Goal: Task Accomplishment & Management: Manage account settings

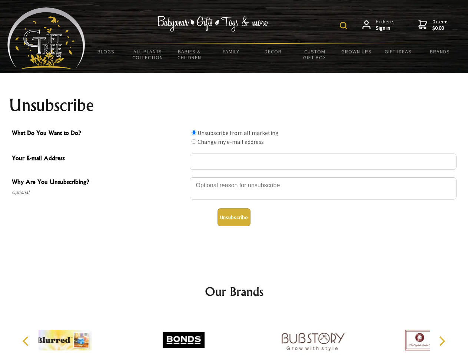
click at [345, 26] on img at bounding box center [343, 25] width 7 height 7
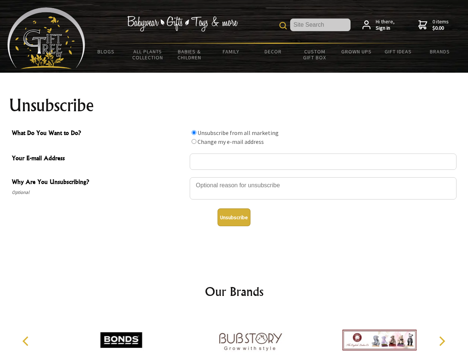
click at [234, 177] on div at bounding box center [323, 189] width 267 height 26
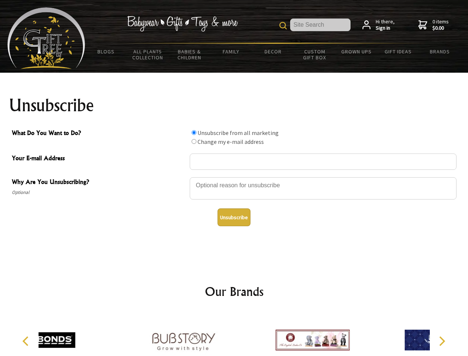
click at [194, 132] on input "What Do You Want to Do?" at bounding box center [194, 132] width 5 height 5
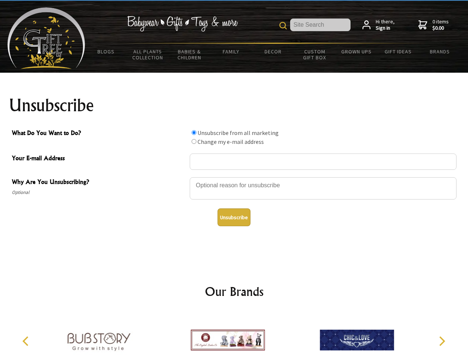
click at [194, 141] on input "What Do You Want to Do?" at bounding box center [194, 141] width 5 height 5
radio input "true"
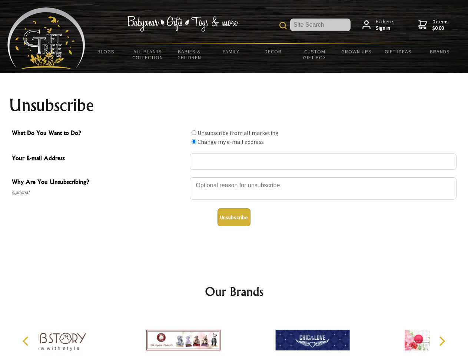
click at [234, 217] on button "Unsubscribe" at bounding box center [234, 217] width 33 height 18
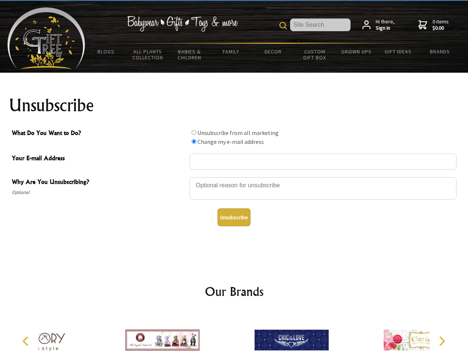
click at [234, 334] on div at bounding box center [291, 341] width 129 height 58
click at [27, 341] on icon "Previous" at bounding box center [26, 341] width 10 height 10
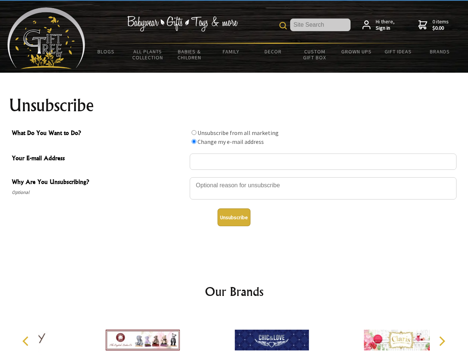
click at [442, 341] on icon "Next" at bounding box center [442, 341] width 10 height 10
